Goal: Navigation & Orientation: Find specific page/section

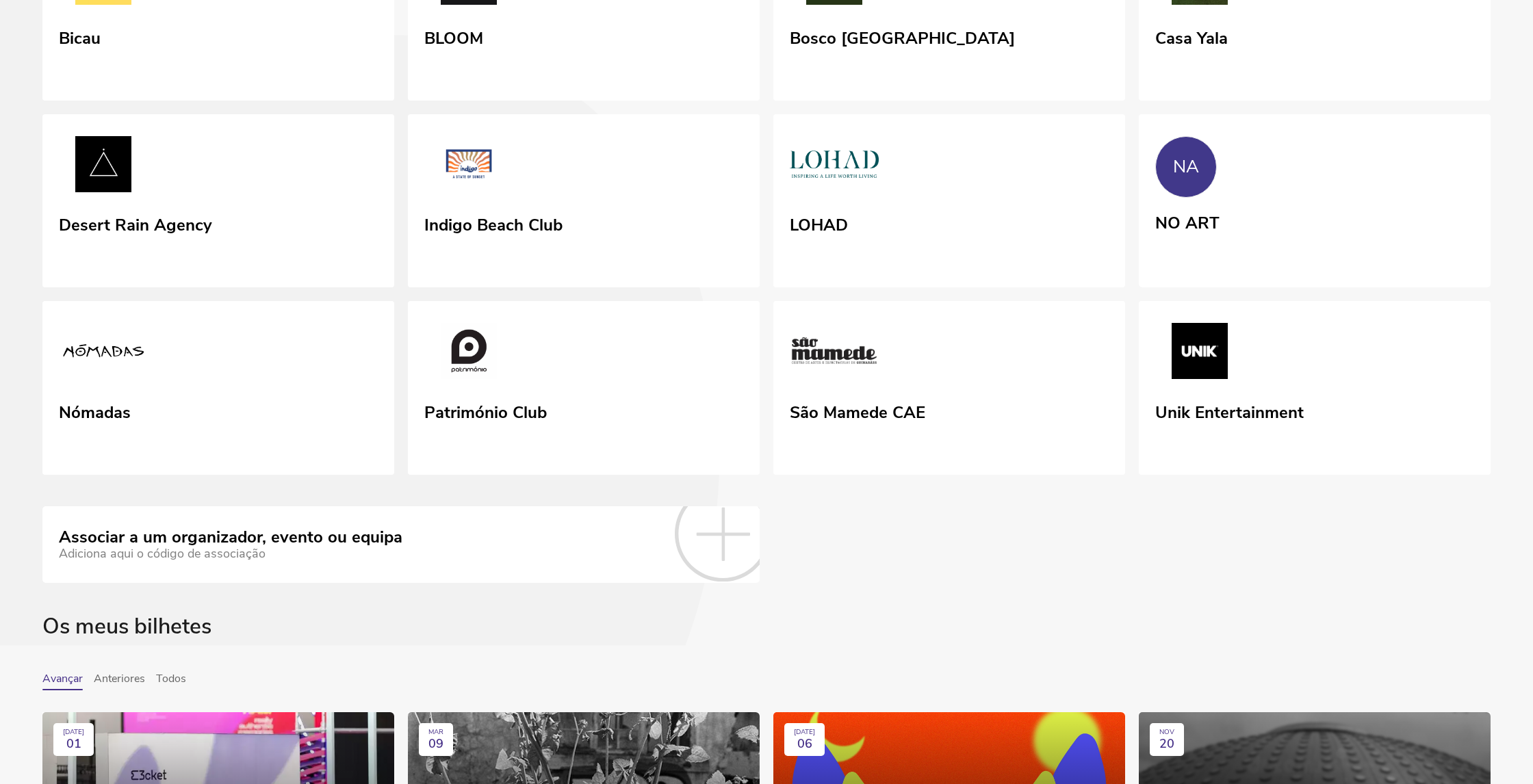
scroll to position [448, 0]
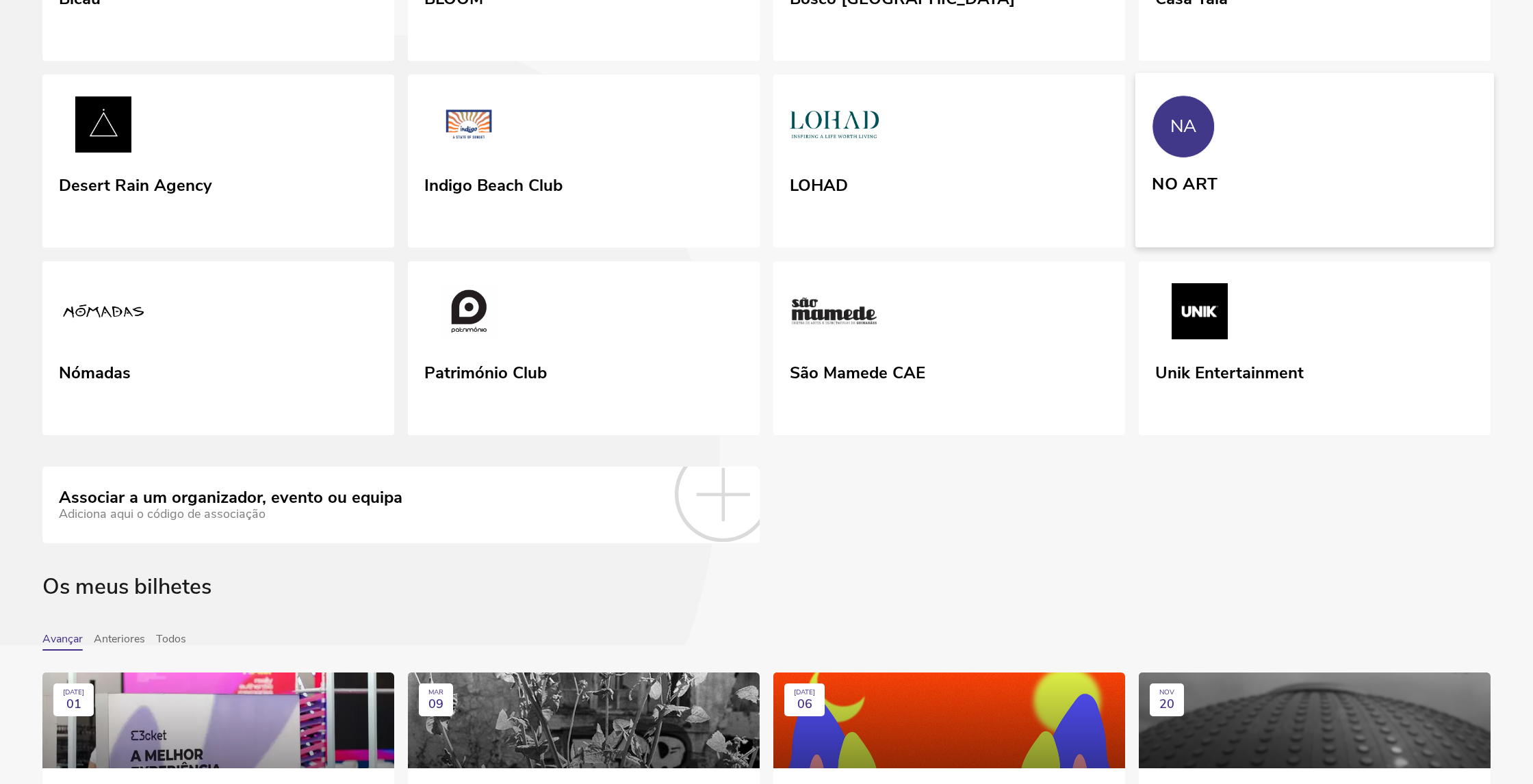
click at [1283, 247] on link "NA NO ART" at bounding box center [1314, 159] width 358 height 174
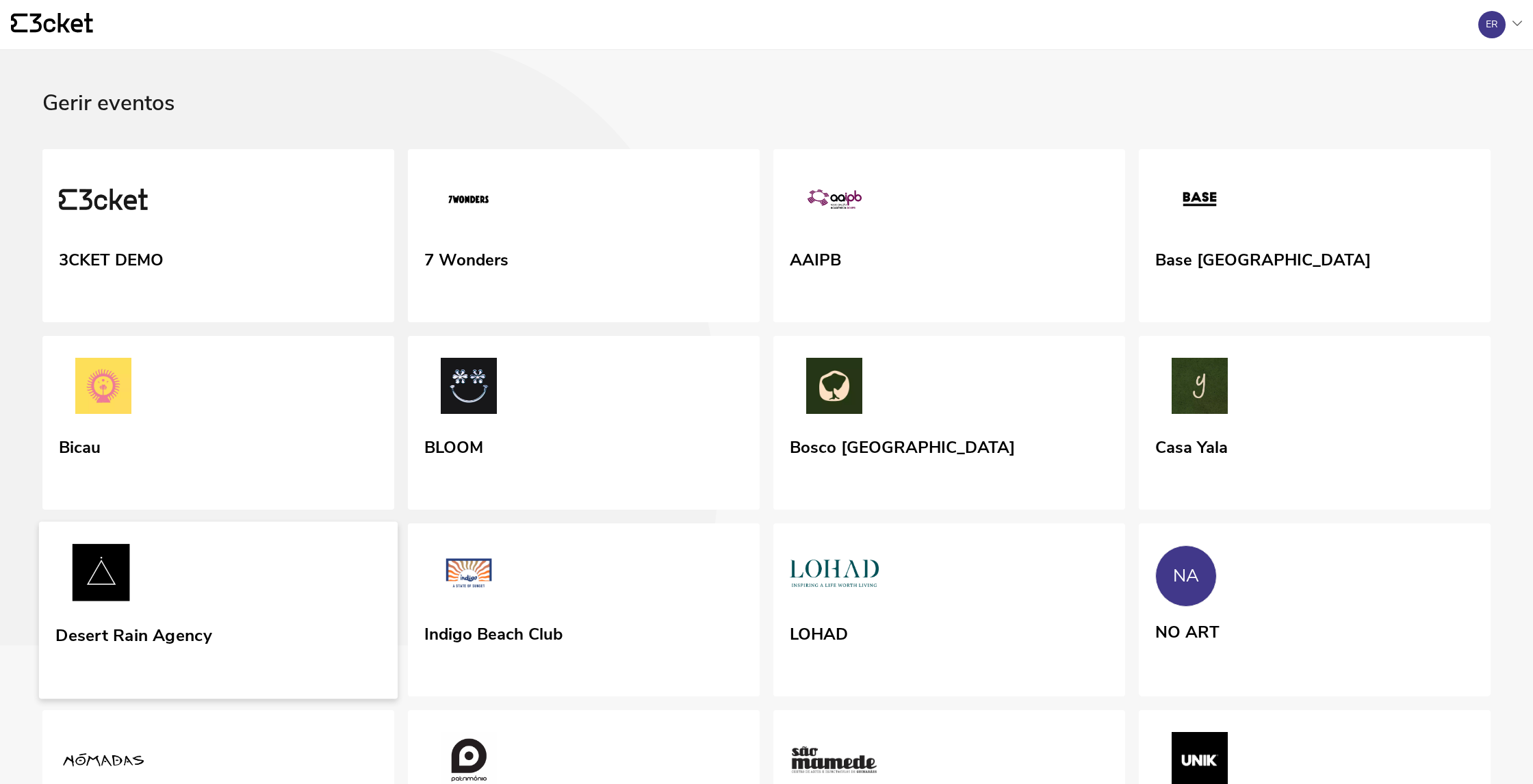
click at [261, 699] on link "Desert Rain Agency" at bounding box center [219, 610] width 358 height 177
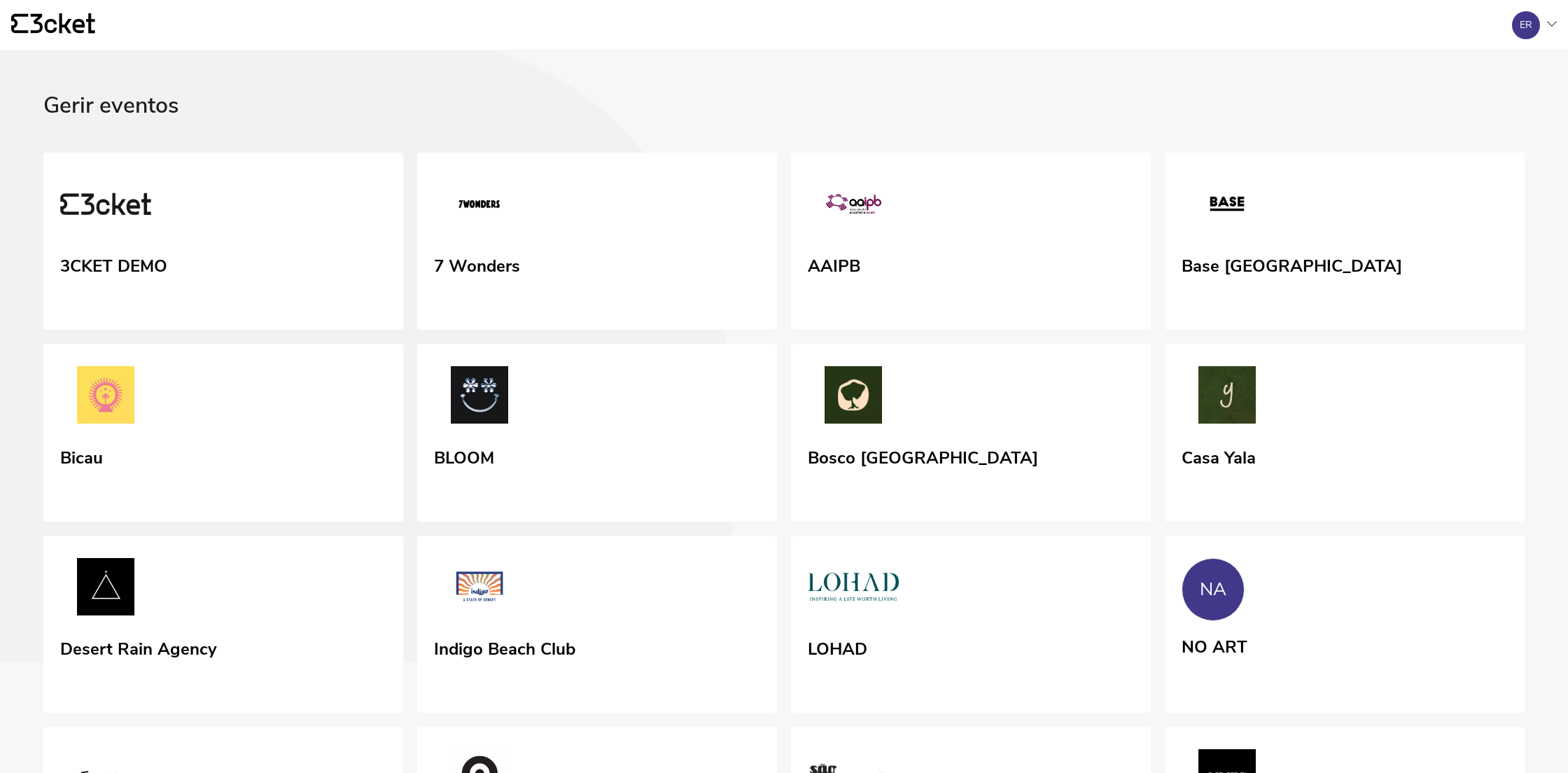
scroll to position [267, 0]
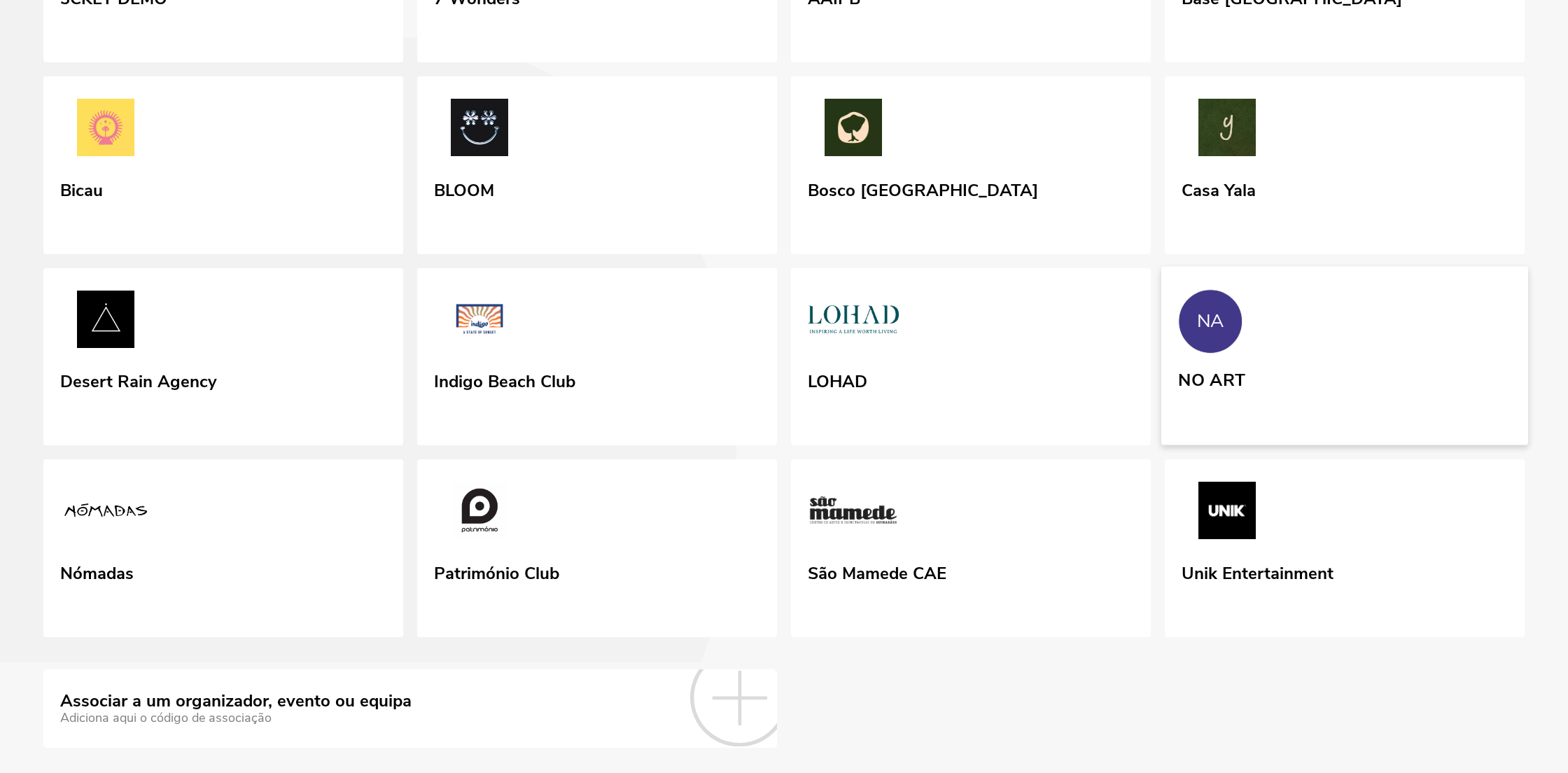
click at [1199, 390] on div "NO ART" at bounding box center [1211, 377] width 67 height 25
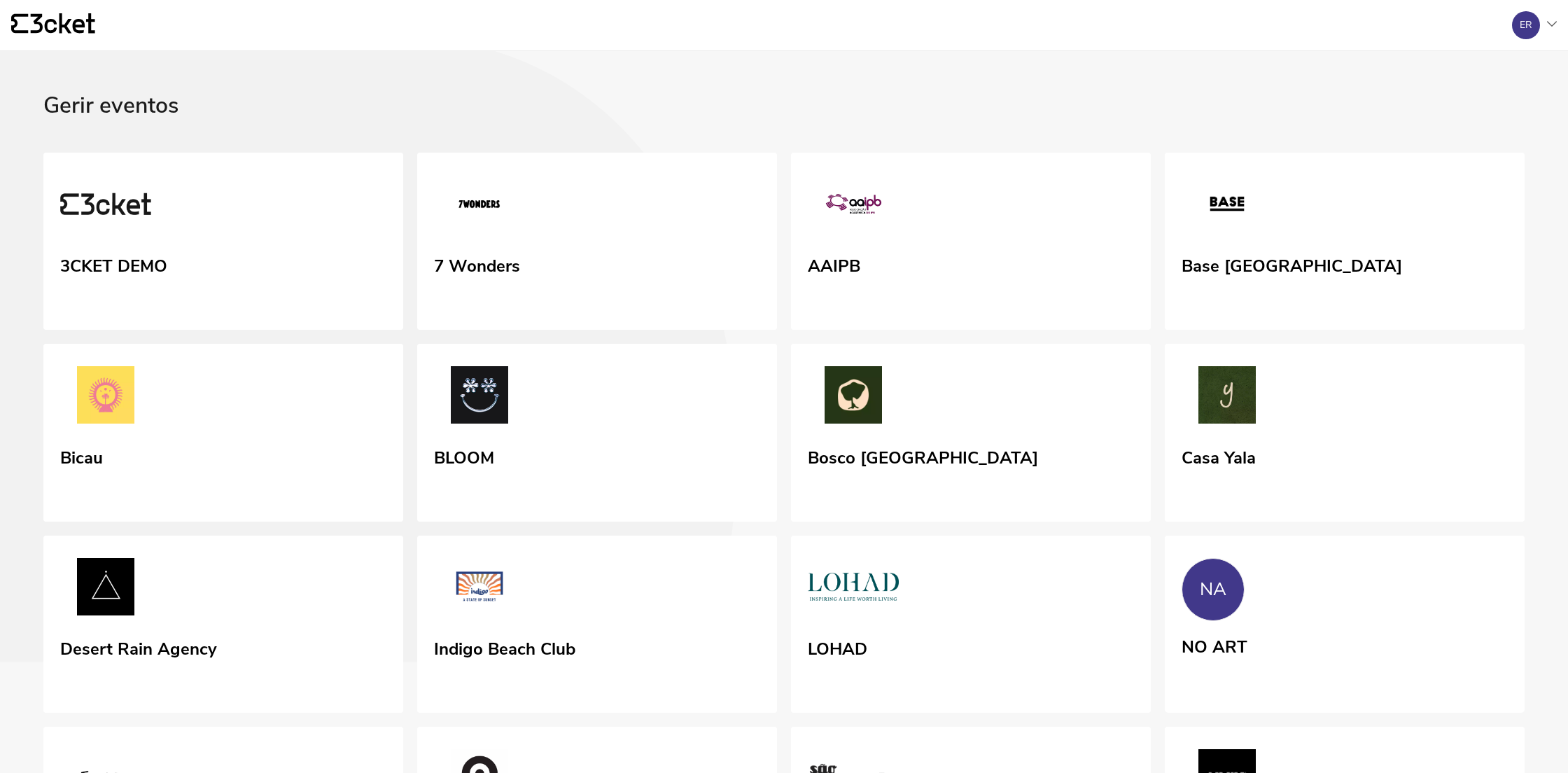
scroll to position [32, 0]
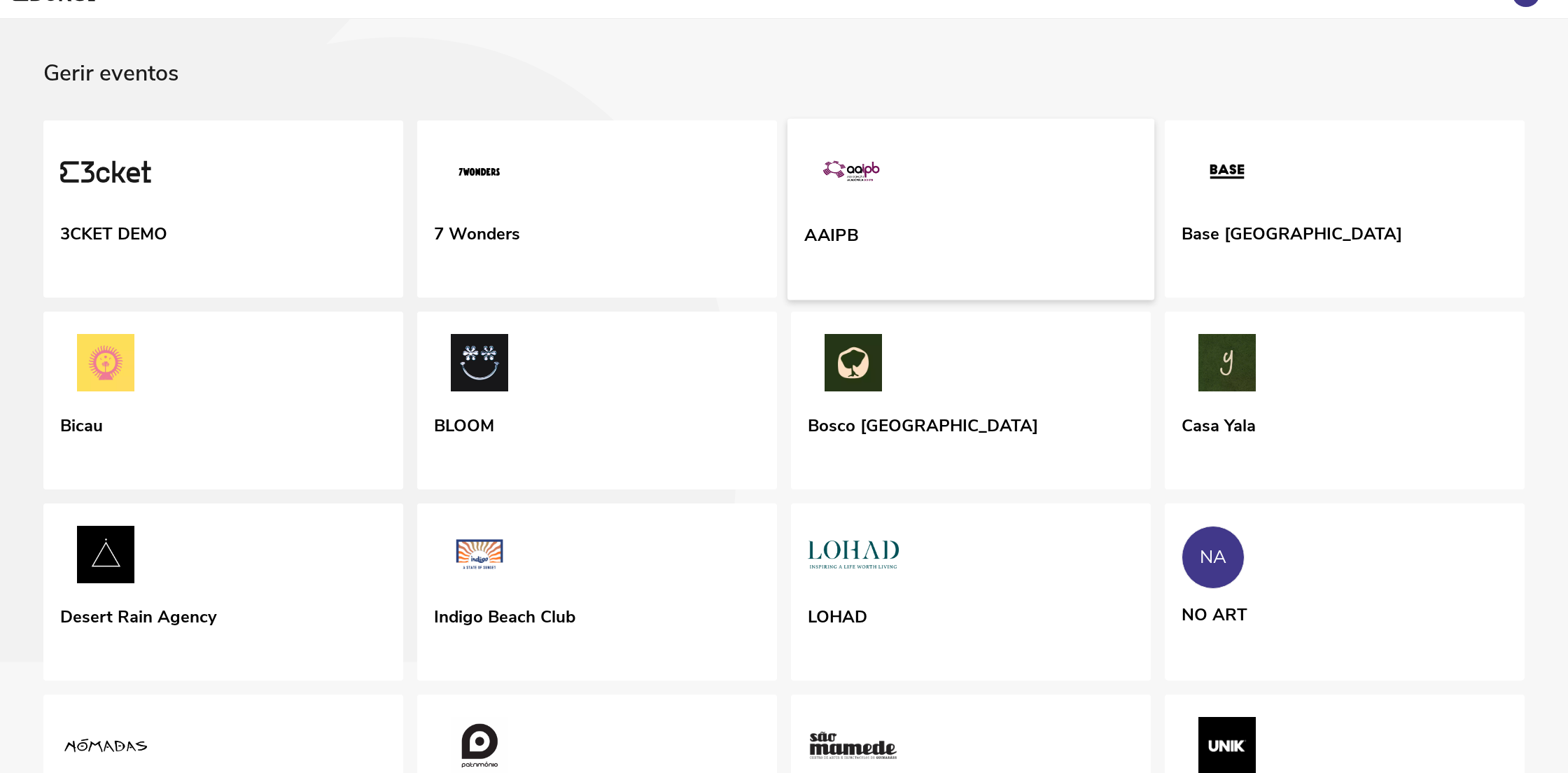
click at [976, 254] on link "AAIPB" at bounding box center [971, 209] width 367 height 181
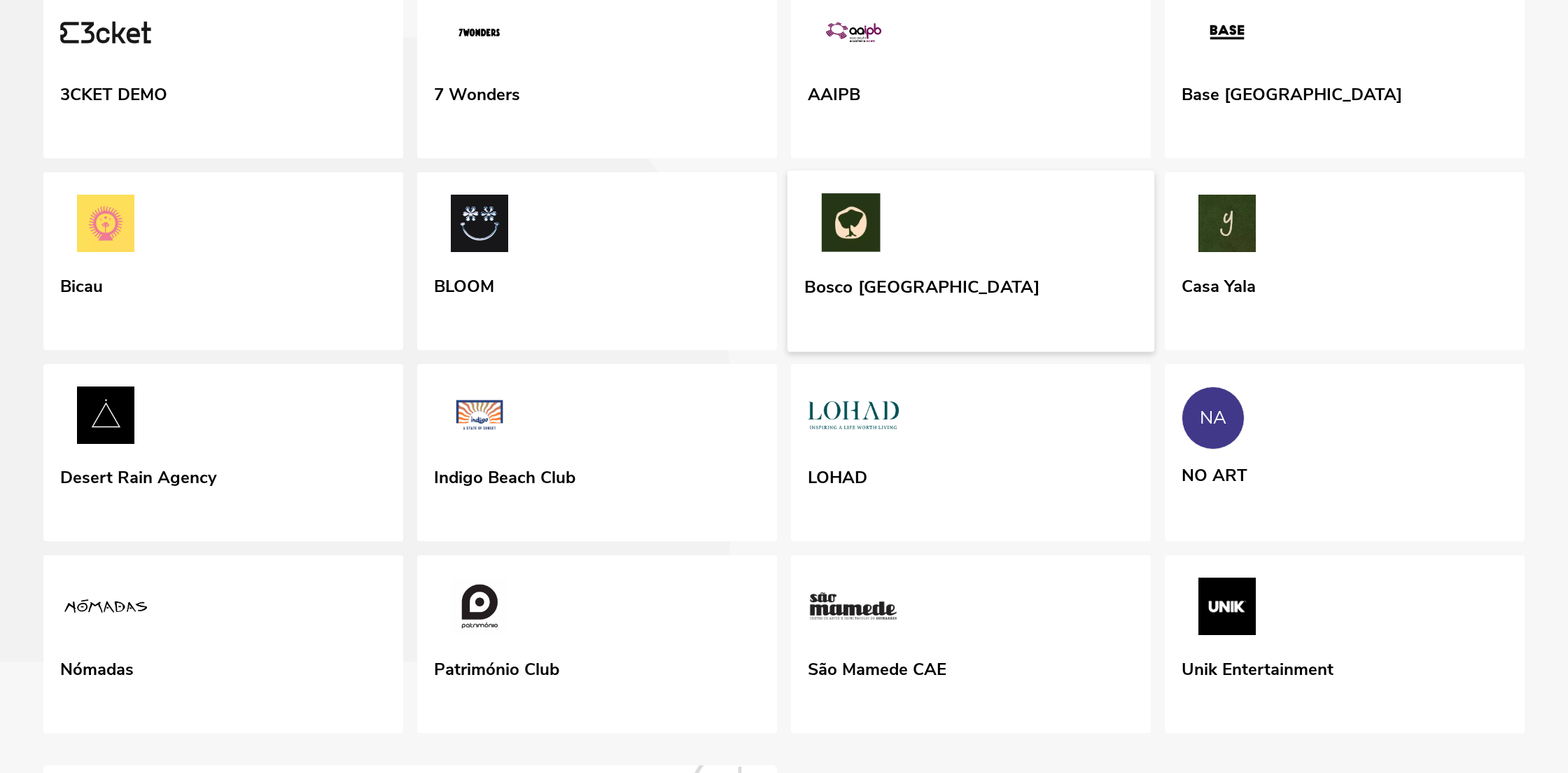
scroll to position [334, 0]
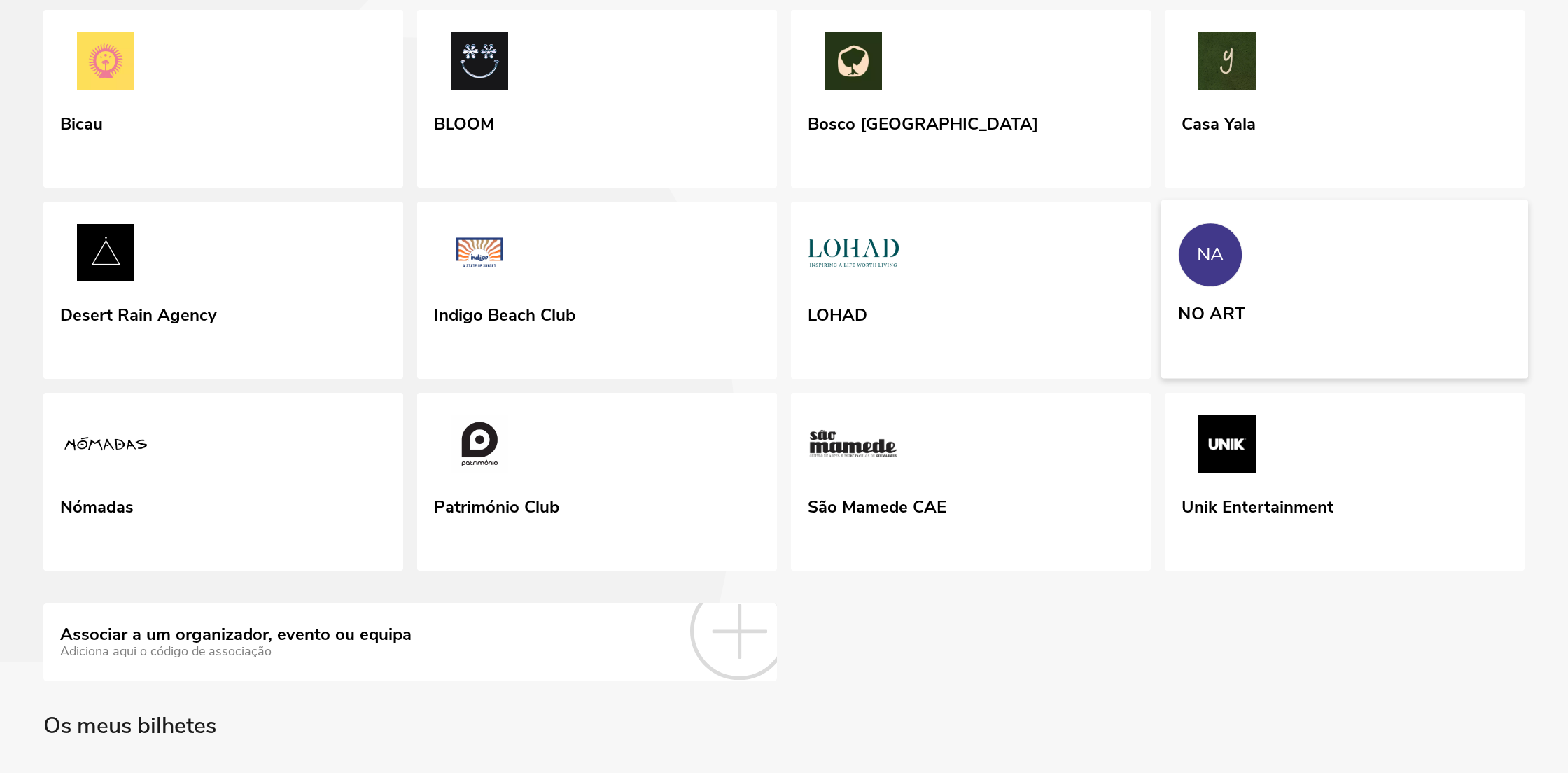
click at [1355, 378] on link "NA NO ART" at bounding box center [1345, 288] width 367 height 178
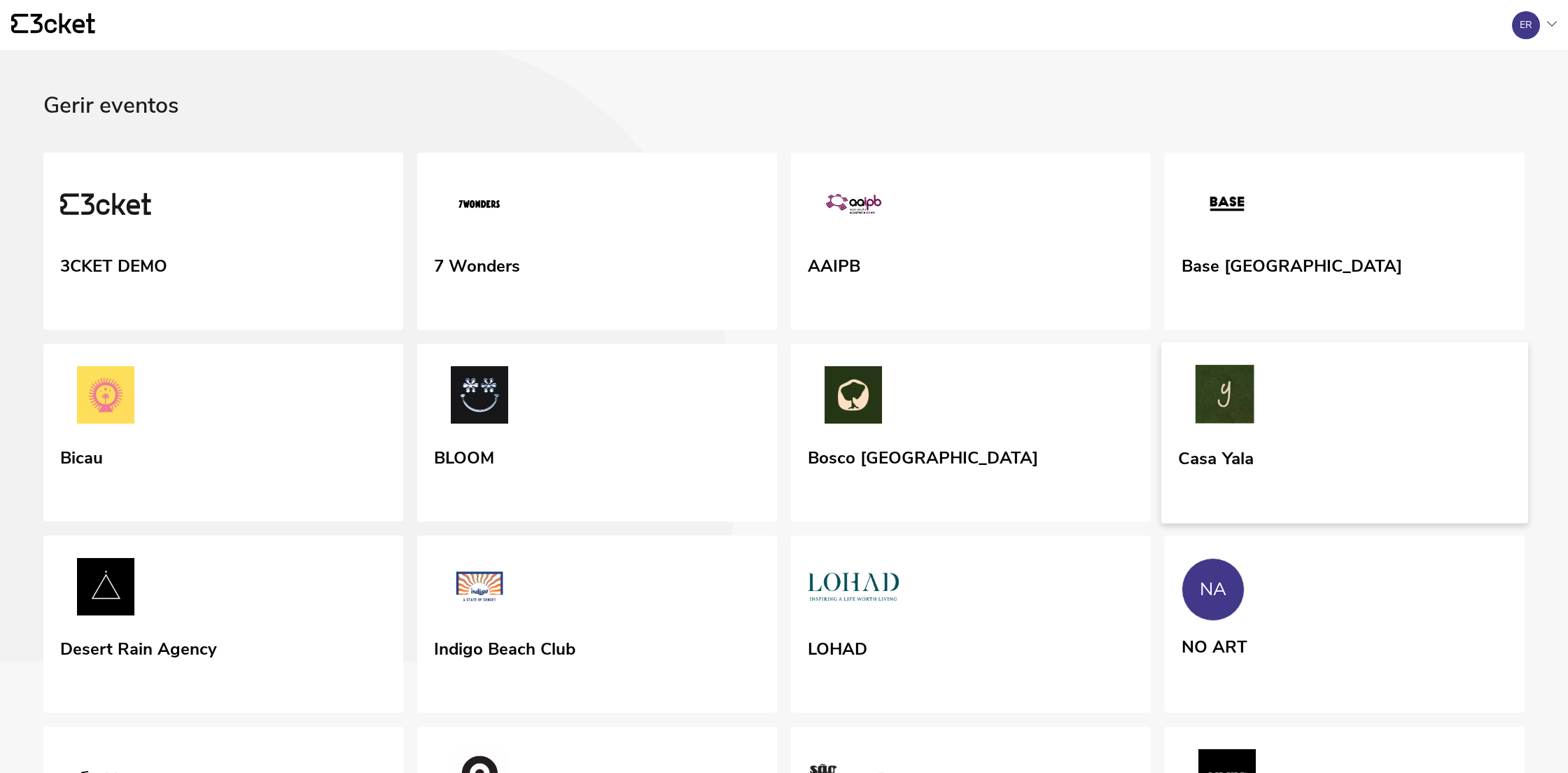
click at [1249, 468] on div "Casa Yala" at bounding box center [1215, 456] width 75 height 25
click at [779, 382] on div "3CKET DEMO 7 Wonders AAIPB Base Porto Bicau BLOOM Bosco Porto Casa Yala Desert …" at bounding box center [784, 528] width 1481 height 752
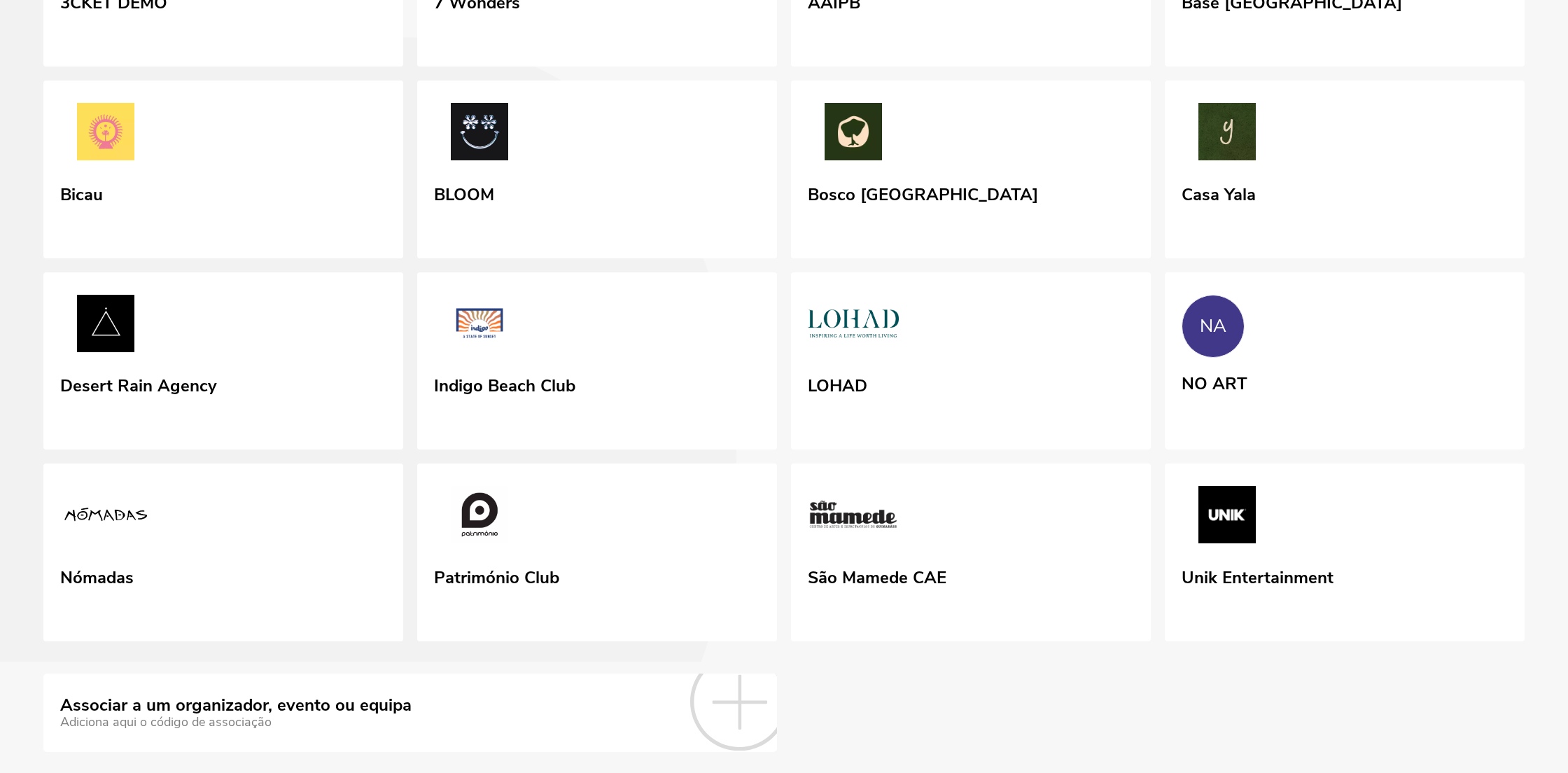
scroll to position [353, 0]
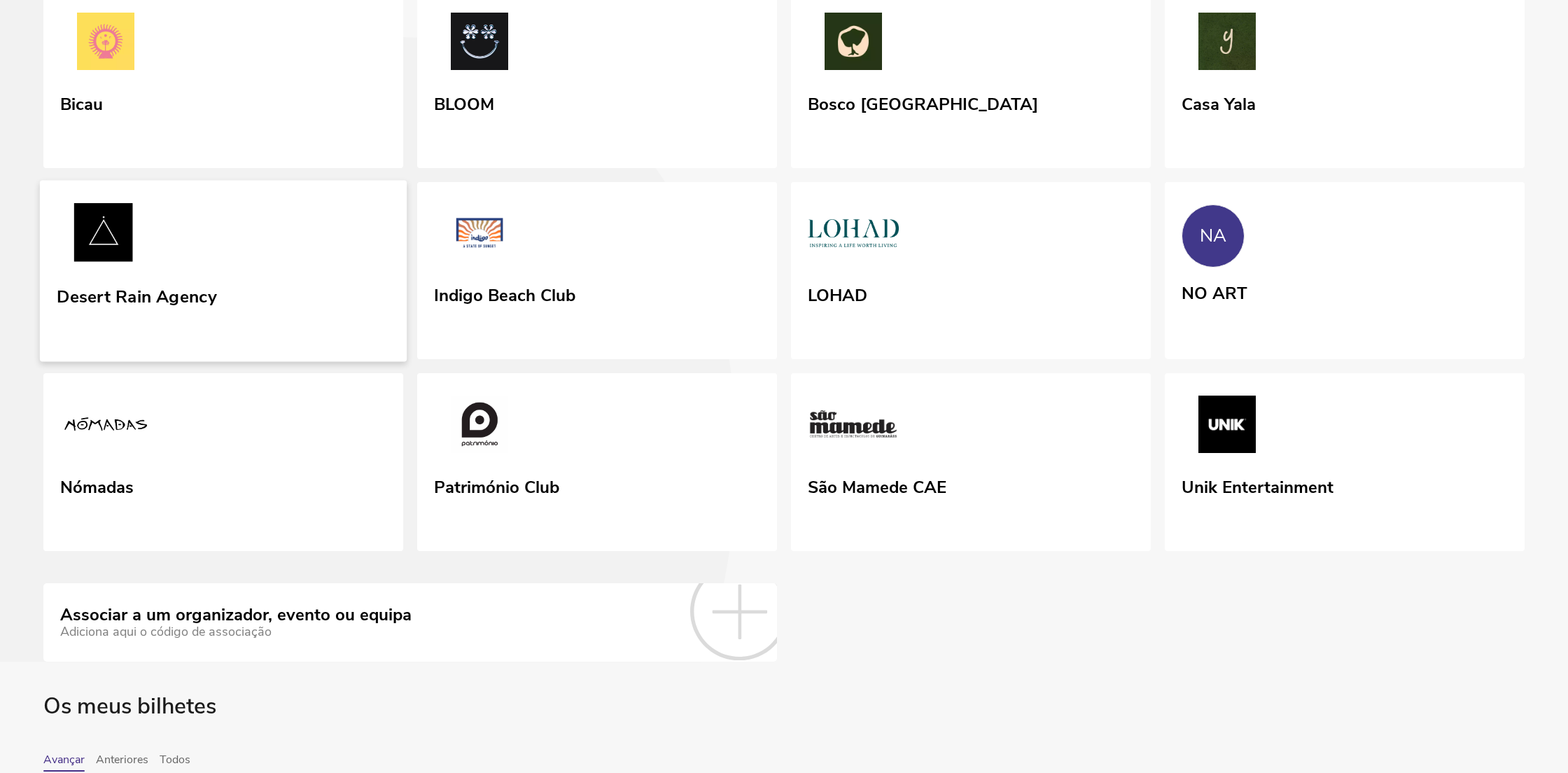
click at [348, 361] on link "Desert Rain Agency" at bounding box center [223, 270] width 367 height 181
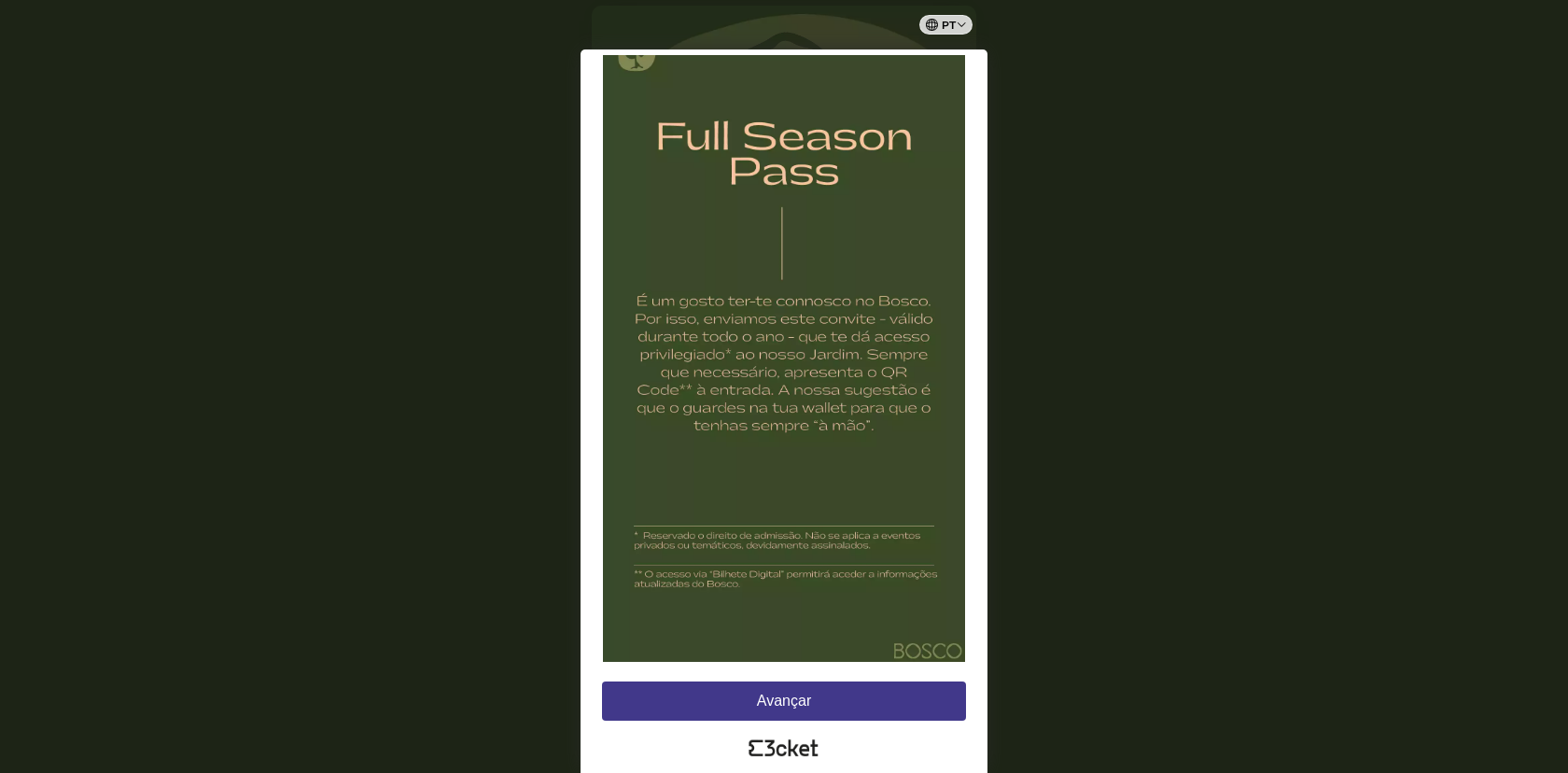
scroll to position [121, 0]
click at [760, 702] on button "Avançar" at bounding box center [783, 702] width 364 height 39
